Goal: Task Accomplishment & Management: Manage account settings

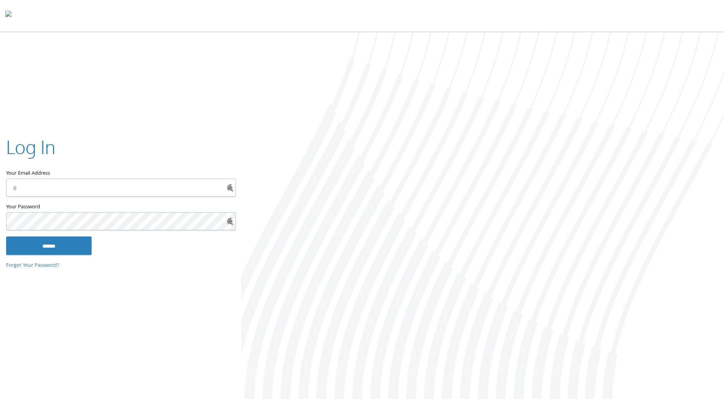
type input "*****"
type input "**********"
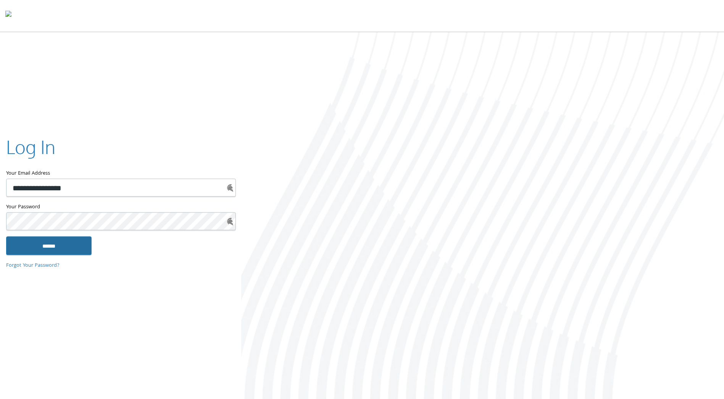
click at [34, 242] on input "******" at bounding box center [49, 245] width 86 height 18
